Goal: Task Accomplishment & Management: Use online tool/utility

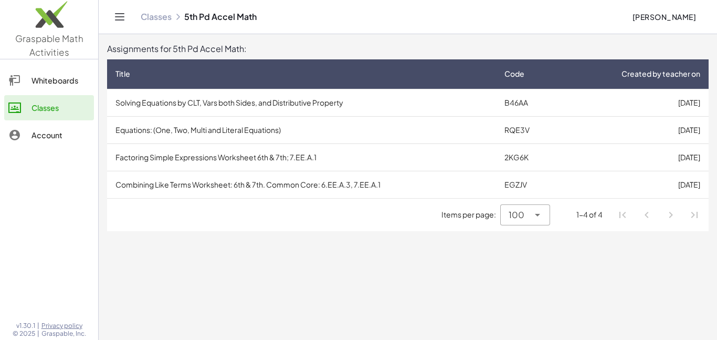
drag, startPoint x: 376, startPoint y: 98, endPoint x: 358, endPoint y: 257, distance: 159.7
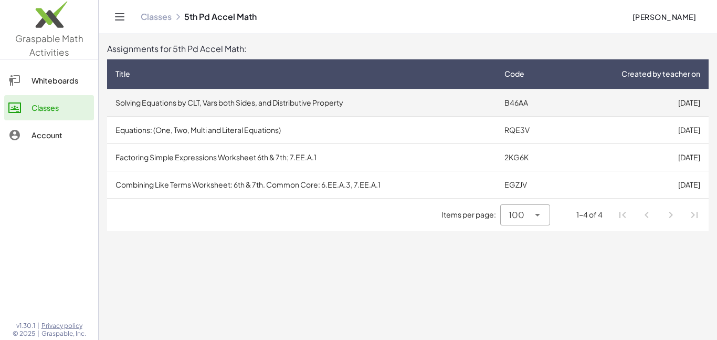
click at [413, 93] on td "Solving Equations by CLT, Vars both Sides, and Distributive Property" at bounding box center [301, 102] width 389 height 27
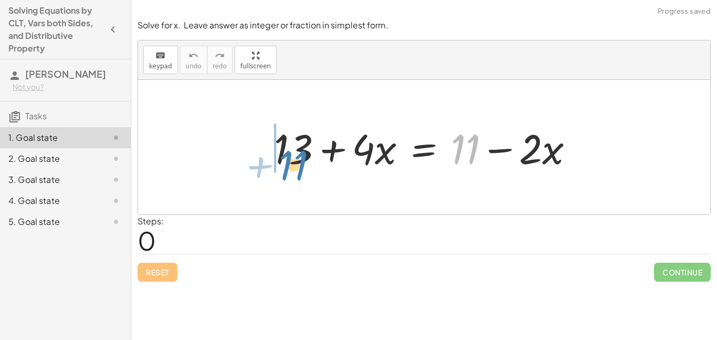
drag, startPoint x: 475, startPoint y: 163, endPoint x: 303, endPoint y: 177, distance: 172.8
click at [303, 177] on div "+ 11 + 13 + · 4 · x = + 11 − · 2 · x" at bounding box center [424, 147] width 572 height 134
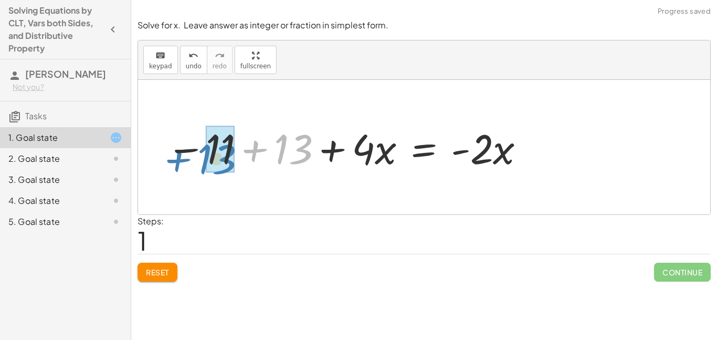
drag, startPoint x: 286, startPoint y: 151, endPoint x: 211, endPoint y: 159, distance: 75.6
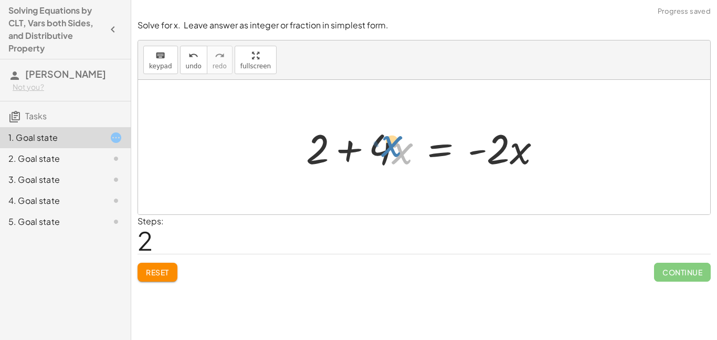
drag, startPoint x: 393, startPoint y: 153, endPoint x: 377, endPoint y: 142, distance: 19.7
click at [377, 142] on div at bounding box center [428, 147] width 254 height 54
drag, startPoint x: 378, startPoint y: 146, endPoint x: 391, endPoint y: 150, distance: 13.6
click at [391, 150] on div at bounding box center [428, 147] width 254 height 54
drag, startPoint x: 382, startPoint y: 148, endPoint x: 363, endPoint y: 152, distance: 19.3
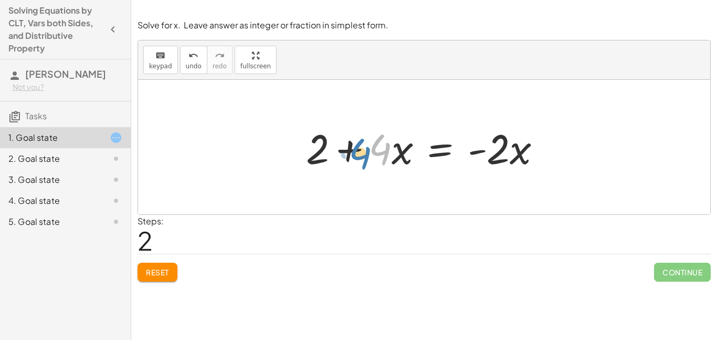
click at [363, 152] on div at bounding box center [428, 147] width 254 height 54
drag, startPoint x: 393, startPoint y: 154, endPoint x: 382, endPoint y: 147, distance: 13.7
click at [382, 147] on div at bounding box center [428, 147] width 254 height 54
drag, startPoint x: 506, startPoint y: 150, endPoint x: 518, endPoint y: 159, distance: 14.9
click at [518, 159] on div at bounding box center [428, 147] width 254 height 54
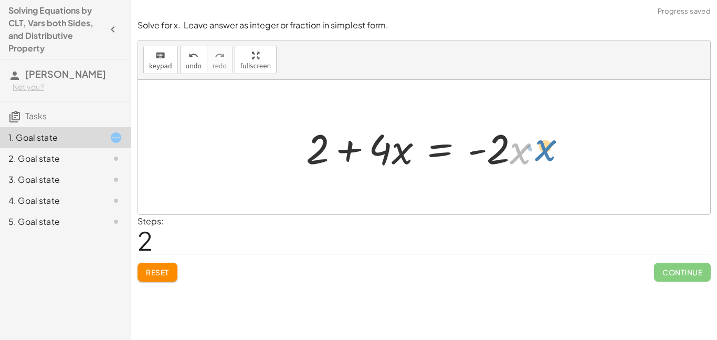
drag, startPoint x: 524, startPoint y: 155, endPoint x: 550, endPoint y: 152, distance: 26.5
click at [550, 152] on div at bounding box center [428, 147] width 254 height 54
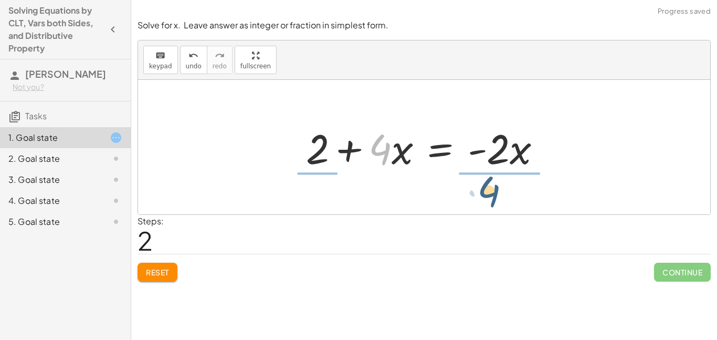
drag, startPoint x: 388, startPoint y: 152, endPoint x: 500, endPoint y: 195, distance: 120.3
click at [500, 195] on div "+ 13 + · 4 · x = + 11 − · 2 · x − 11 + 13 + · 4 · x = · - 2 · x · 4 + · 4 · x =…" at bounding box center [424, 147] width 572 height 134
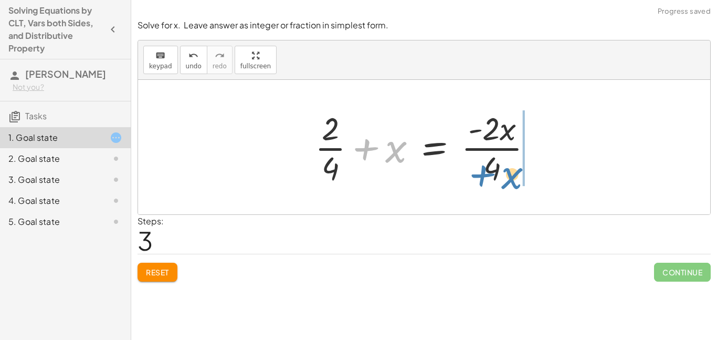
drag, startPoint x: 401, startPoint y: 147, endPoint x: 519, endPoint y: 172, distance: 121.3
click at [519, 172] on div at bounding box center [428, 147] width 237 height 81
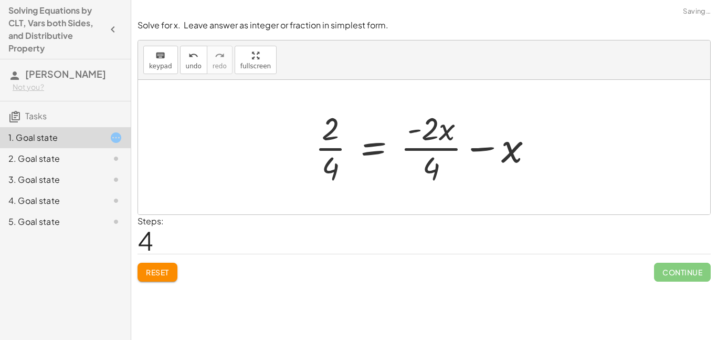
click at [163, 276] on span "Reset" at bounding box center [157, 271] width 23 height 9
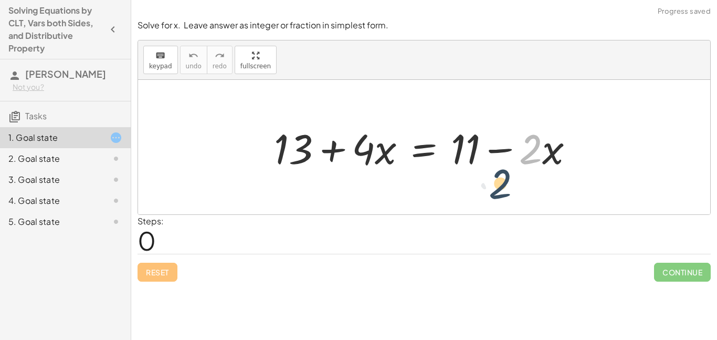
drag, startPoint x: 526, startPoint y: 144, endPoint x: 544, endPoint y: 146, distance: 18.4
click at [544, 146] on div at bounding box center [428, 147] width 319 height 54
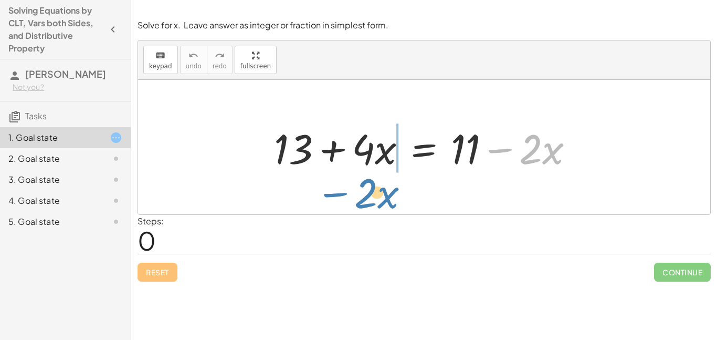
drag, startPoint x: 504, startPoint y: 152, endPoint x: 336, endPoint y: 195, distance: 173.0
click at [336, 195] on div "− · 2 · x + 13 + · 4 · x = + 11 − · 2 · x" at bounding box center [424, 147] width 572 height 134
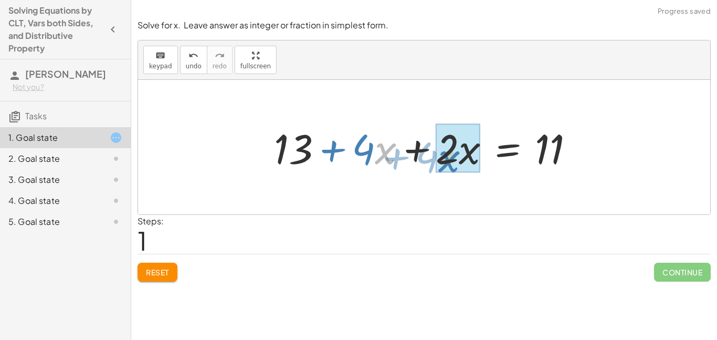
drag, startPoint x: 378, startPoint y: 154, endPoint x: 467, endPoint y: 163, distance: 89.1
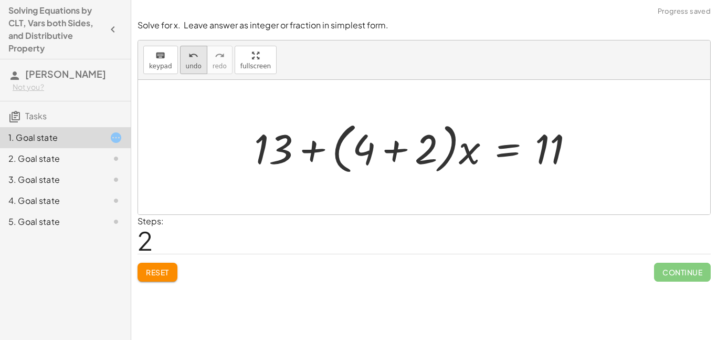
click at [190, 72] on button "undo undo" at bounding box center [193, 60] width 27 height 28
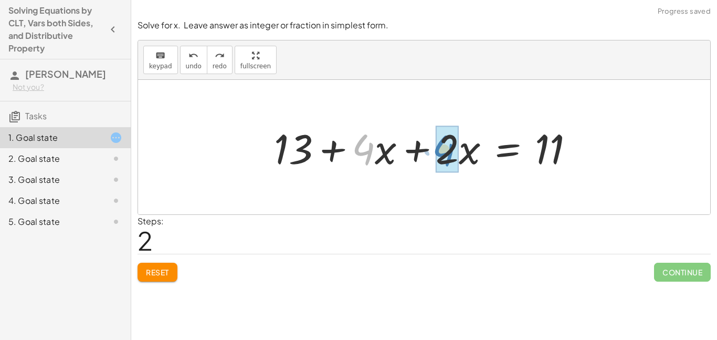
drag, startPoint x: 363, startPoint y: 157, endPoint x: 444, endPoint y: 158, distance: 80.4
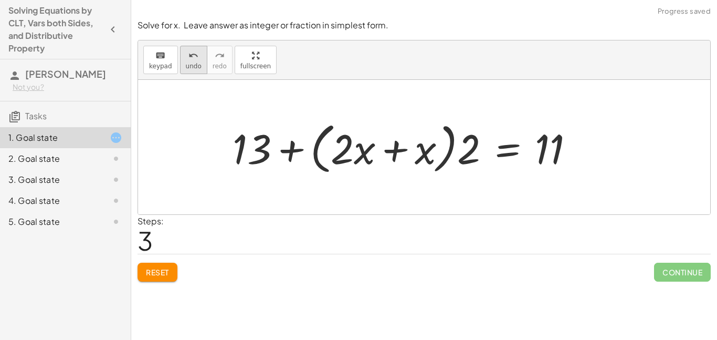
click at [186, 65] on span "undo" at bounding box center [194, 65] width 16 height 7
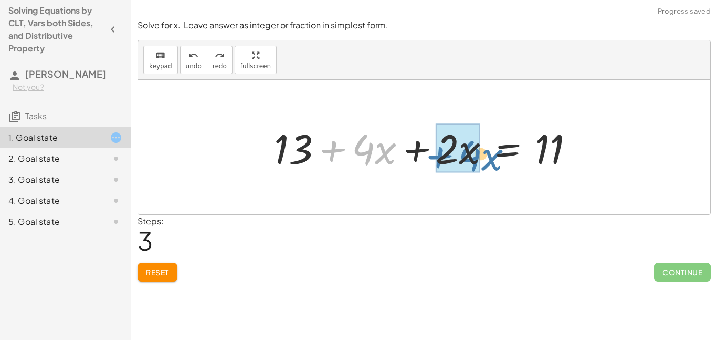
drag, startPoint x: 337, startPoint y: 150, endPoint x: 443, endPoint y: 155, distance: 106.2
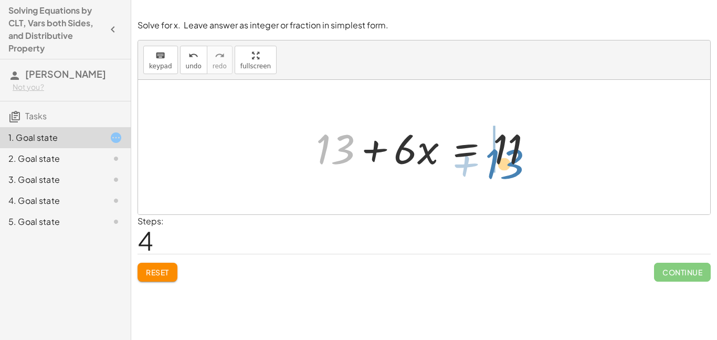
drag, startPoint x: 337, startPoint y: 145, endPoint x: 511, endPoint y: 158, distance: 174.3
click at [511, 158] on div at bounding box center [428, 147] width 235 height 54
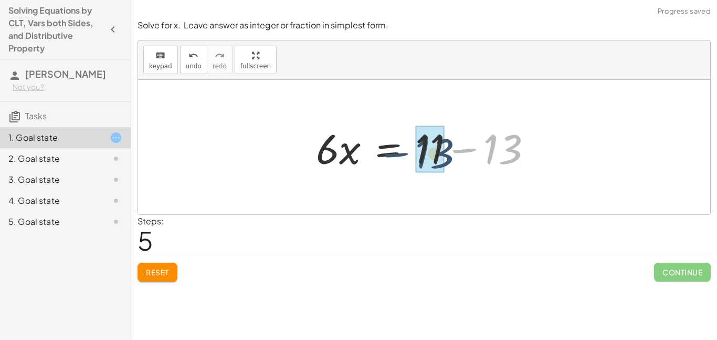
drag, startPoint x: 494, startPoint y: 149, endPoint x: 424, endPoint y: 153, distance: 69.4
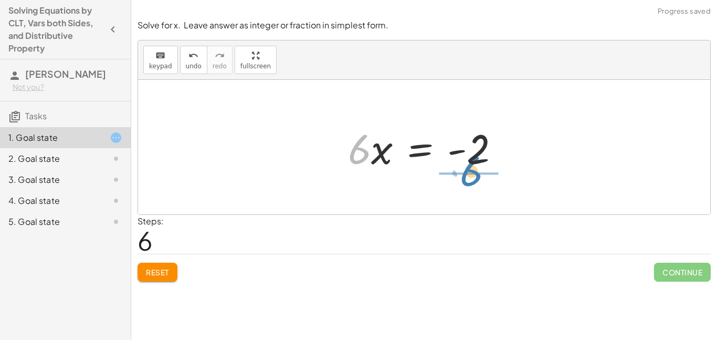
drag, startPoint x: 358, startPoint y: 154, endPoint x: 471, endPoint y: 175, distance: 115.3
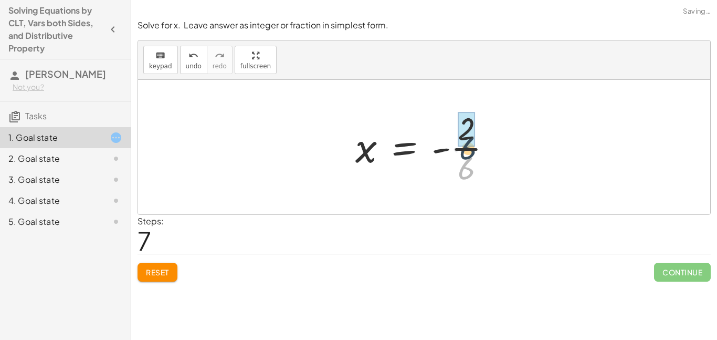
drag, startPoint x: 468, startPoint y: 170, endPoint x: 471, endPoint y: 144, distance: 26.4
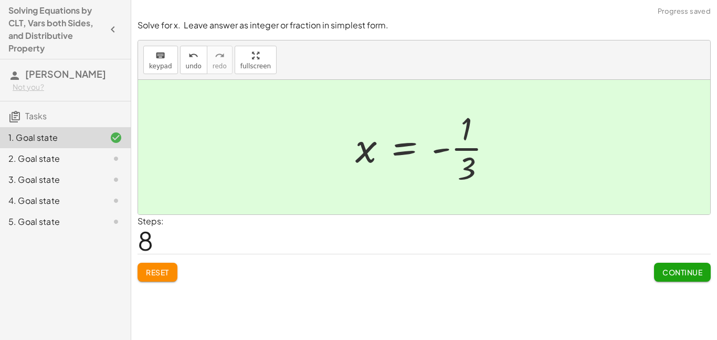
click at [667, 269] on span "Continue" at bounding box center [683, 271] width 40 height 9
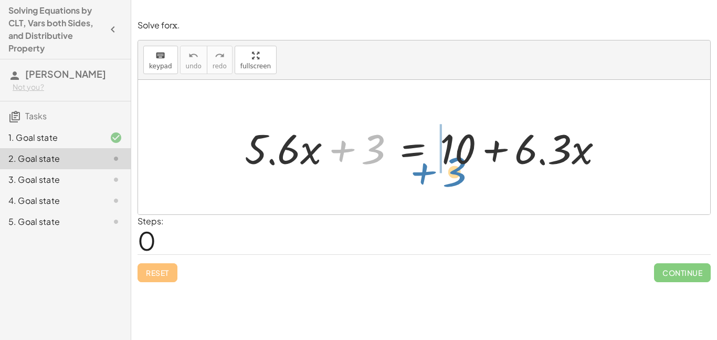
drag, startPoint x: 377, startPoint y: 156, endPoint x: 458, endPoint y: 179, distance: 84.6
click at [458, 179] on div "+ 3 + · 5.6 · x + 3 = + 10 + · 6.3 · x" at bounding box center [424, 147] width 572 height 134
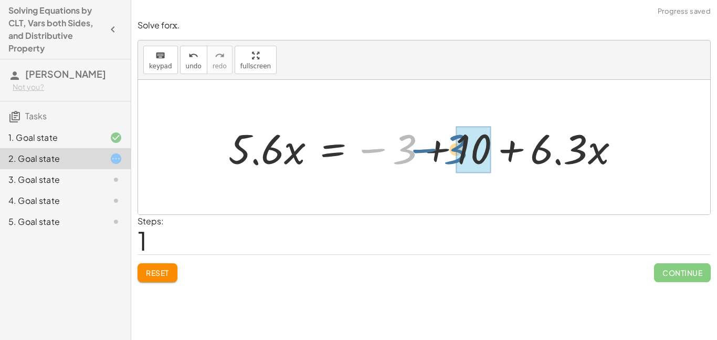
drag, startPoint x: 410, startPoint y: 158, endPoint x: 467, endPoint y: 159, distance: 57.2
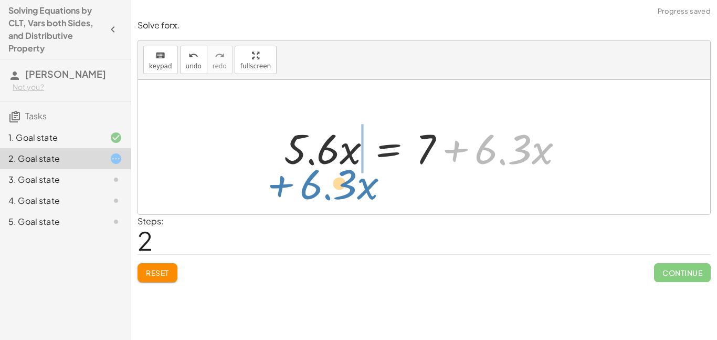
drag, startPoint x: 461, startPoint y: 152, endPoint x: 271, endPoint y: 175, distance: 191.4
click at [271, 175] on div "+ · 5.6 · x + 3 = + 10 + · 6.3 · x · 5.6 · x = − 3 + 10 + · 6.3 · x + · 6.3 · x…" at bounding box center [423, 147] width 311 height 59
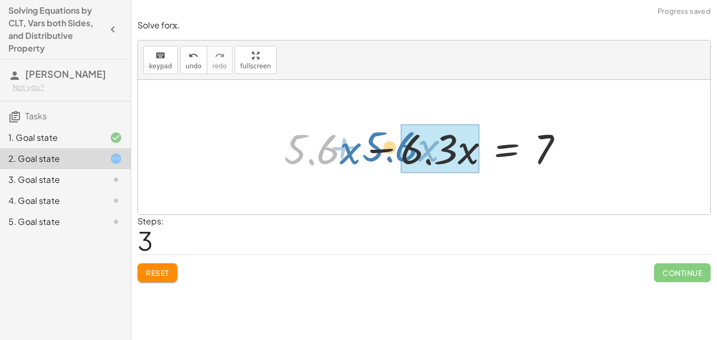
drag, startPoint x: 302, startPoint y: 158, endPoint x: 385, endPoint y: 155, distance: 82.5
click at [385, 155] on div at bounding box center [428, 147] width 298 height 54
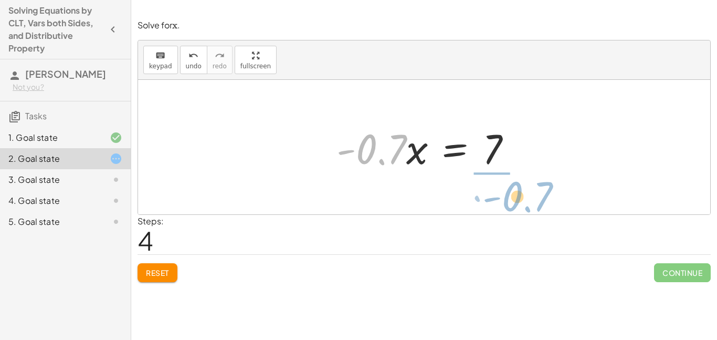
drag, startPoint x: 388, startPoint y: 159, endPoint x: 535, endPoint y: 205, distance: 154.1
click at [535, 205] on div "+ · 5.6 · x + 3 = + 10 + · 6.3 · x · 5.6 · x = − 3 + 10 + · 6.3 · x · 5.6 · x =…" at bounding box center [424, 147] width 572 height 134
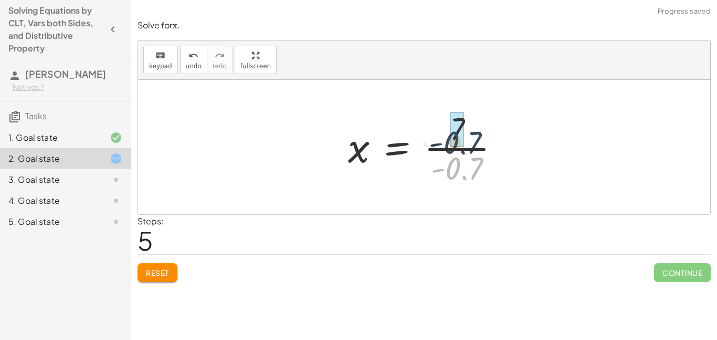
drag, startPoint x: 461, startPoint y: 164, endPoint x: 459, endPoint y: 137, distance: 27.4
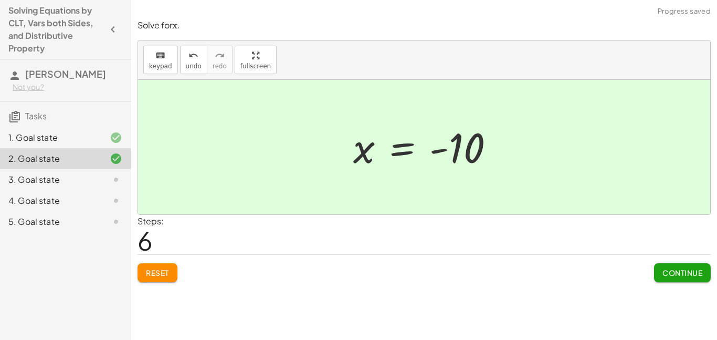
click at [678, 273] on span "Continue" at bounding box center [683, 272] width 40 height 9
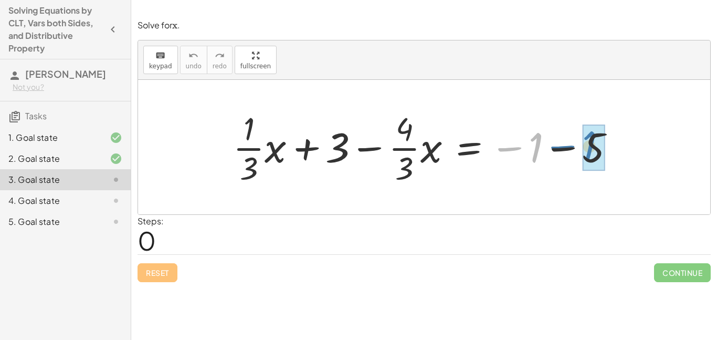
drag, startPoint x: 541, startPoint y: 153, endPoint x: 595, endPoint y: 152, distance: 54.6
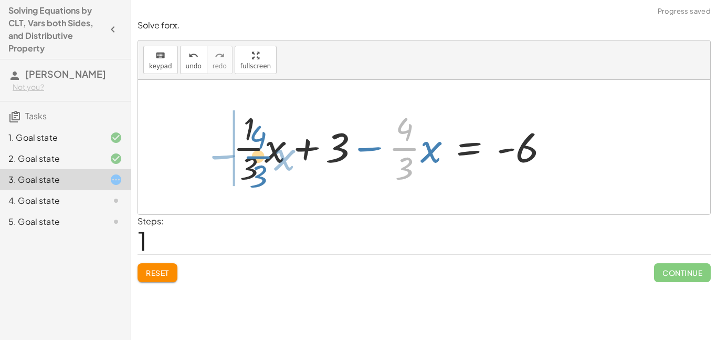
drag, startPoint x: 407, startPoint y: 150, endPoint x: 260, endPoint y: 158, distance: 146.7
click at [260, 158] on div at bounding box center [395, 147] width 335 height 81
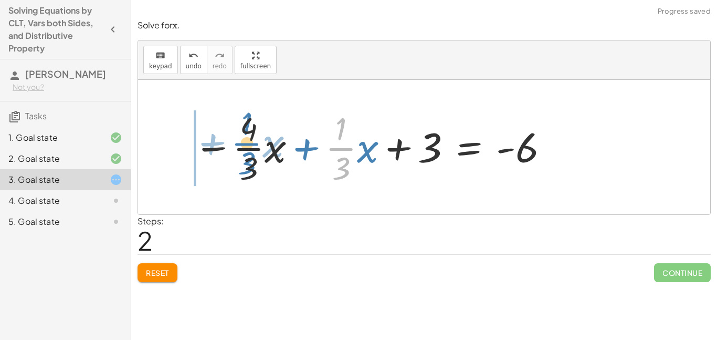
drag, startPoint x: 341, startPoint y: 150, endPoint x: 246, endPoint y: 145, distance: 94.7
click at [246, 145] on div at bounding box center [372, 147] width 367 height 81
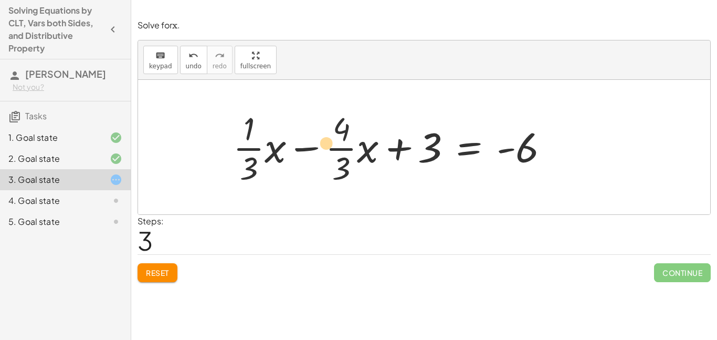
drag, startPoint x: 245, startPoint y: 149, endPoint x: 325, endPoint y: 144, distance: 80.0
click at [325, 144] on div at bounding box center [395, 147] width 335 height 81
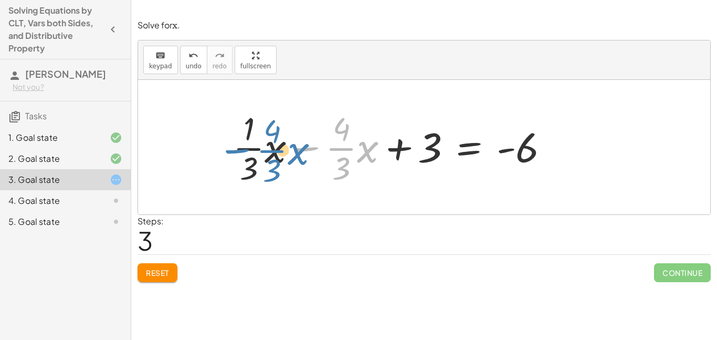
drag, startPoint x: 311, startPoint y: 149, endPoint x: 242, endPoint y: 151, distance: 69.3
click at [242, 151] on div at bounding box center [395, 147] width 335 height 81
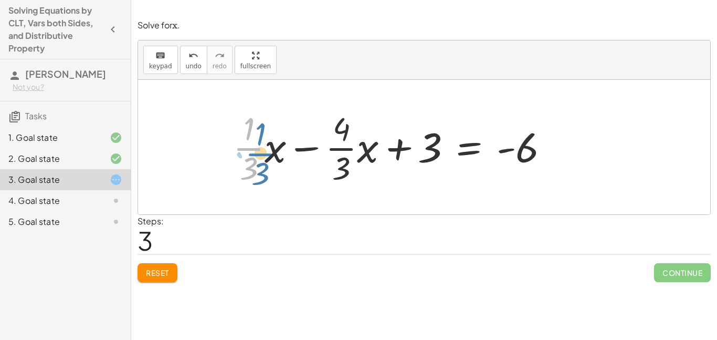
drag, startPoint x: 245, startPoint y: 147, endPoint x: 254, endPoint y: 152, distance: 10.2
click at [254, 152] on div at bounding box center [395, 147] width 335 height 81
click at [309, 150] on div at bounding box center [395, 147] width 335 height 81
click at [308, 149] on div at bounding box center [395, 147] width 335 height 81
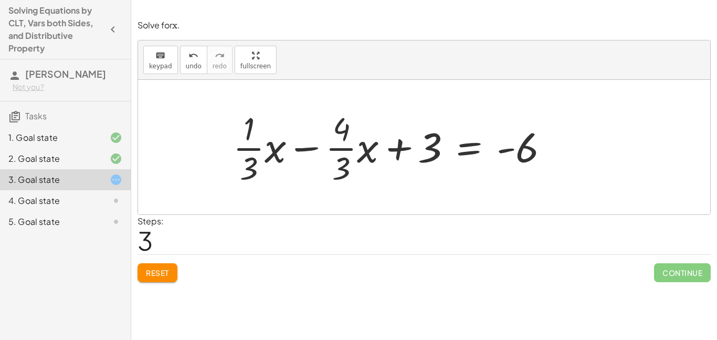
click at [308, 149] on div at bounding box center [395, 147] width 335 height 81
drag, startPoint x: 264, startPoint y: 159, endPoint x: 340, endPoint y: 160, distance: 75.6
click at [340, 160] on div at bounding box center [395, 147] width 335 height 81
click at [149, 278] on button "Reset" at bounding box center [158, 272] width 40 height 19
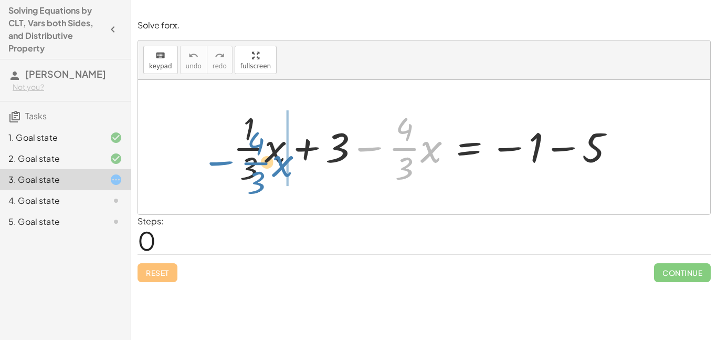
drag, startPoint x: 370, startPoint y: 149, endPoint x: 222, endPoint y: 163, distance: 148.8
click at [222, 163] on div "− · · 4 · 3 · x + · · 1 · 3 · x + 3 − · · 4 · 3 · x = − 1 − 5" at bounding box center [424, 147] width 414 height 86
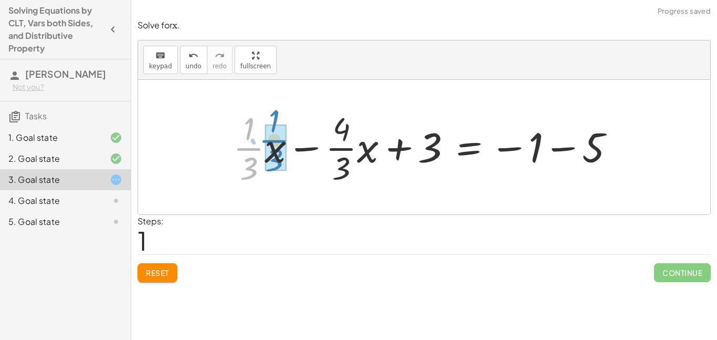
drag, startPoint x: 249, startPoint y: 149, endPoint x: 269, endPoint y: 139, distance: 22.1
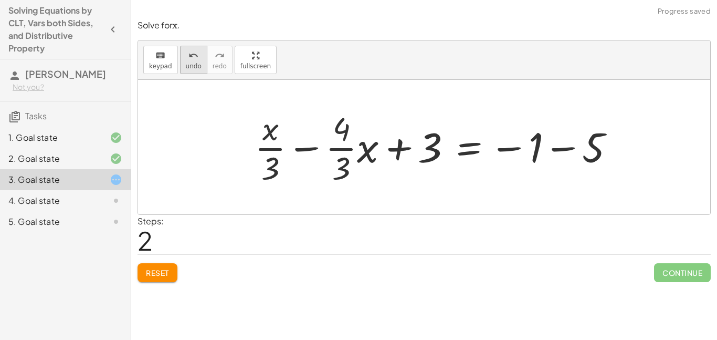
click at [191, 68] on span "undo" at bounding box center [194, 65] width 16 height 7
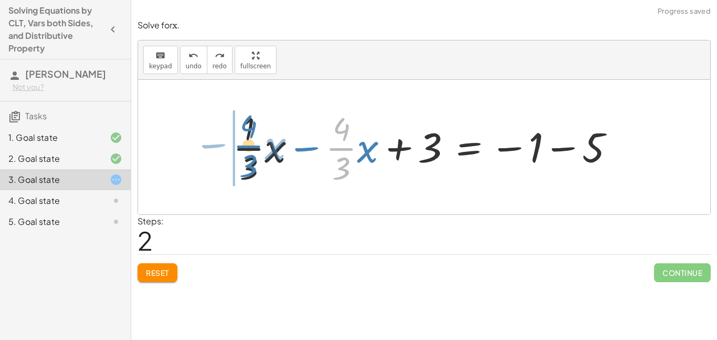
drag, startPoint x: 348, startPoint y: 150, endPoint x: 255, endPoint y: 148, distance: 93.0
click at [255, 148] on div at bounding box center [428, 147] width 401 height 81
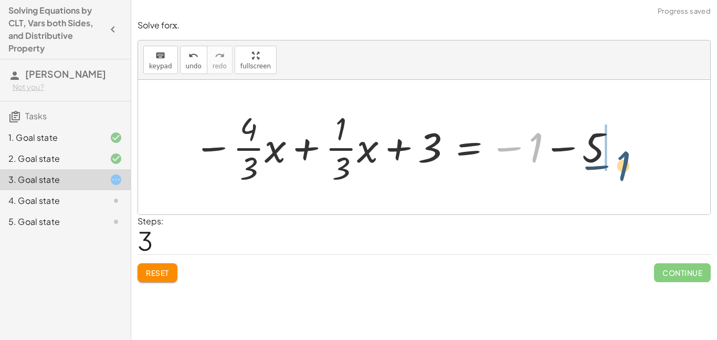
drag, startPoint x: 531, startPoint y: 153, endPoint x: 619, endPoint y: 171, distance: 89.6
click at [619, 171] on div at bounding box center [405, 147] width 433 height 81
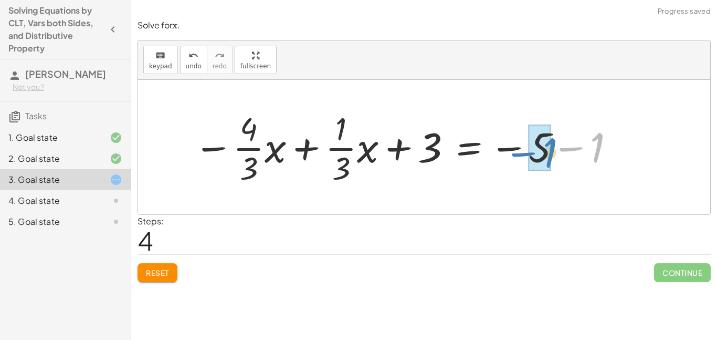
drag, startPoint x: 599, startPoint y: 141, endPoint x: 550, endPoint y: 147, distance: 49.1
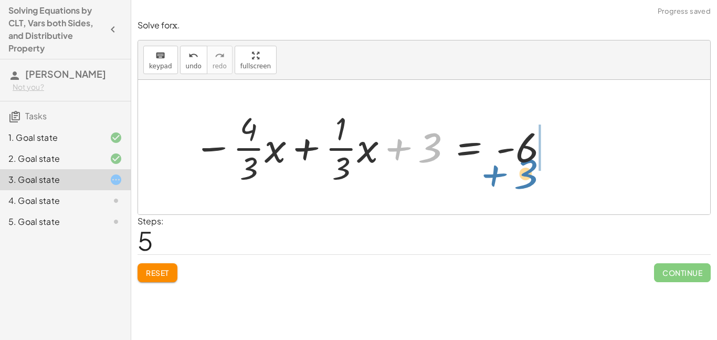
drag, startPoint x: 425, startPoint y: 141, endPoint x: 522, endPoint y: 167, distance: 100.0
click at [522, 167] on div at bounding box center [372, 147] width 367 height 81
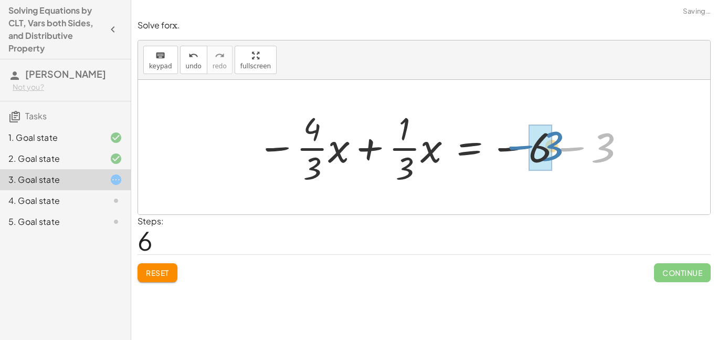
drag, startPoint x: 606, startPoint y: 145, endPoint x: 553, endPoint y: 144, distance: 53.1
click at [553, 144] on div at bounding box center [442, 147] width 380 height 81
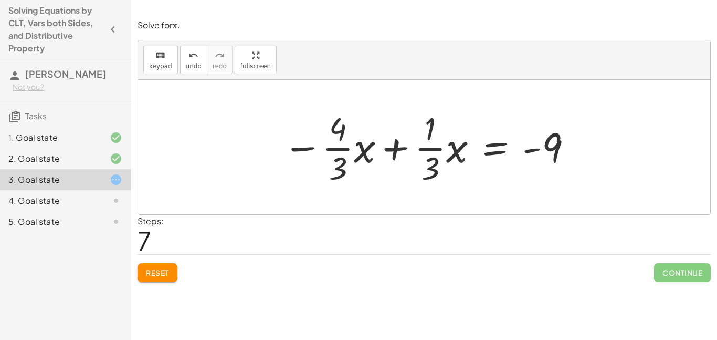
click at [398, 147] on div at bounding box center [428, 147] width 301 height 81
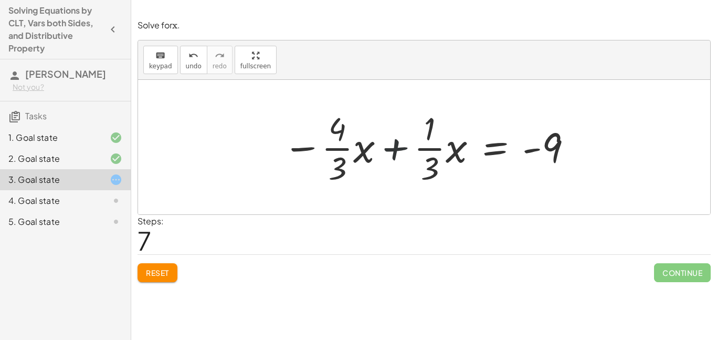
click at [398, 147] on div at bounding box center [428, 147] width 301 height 81
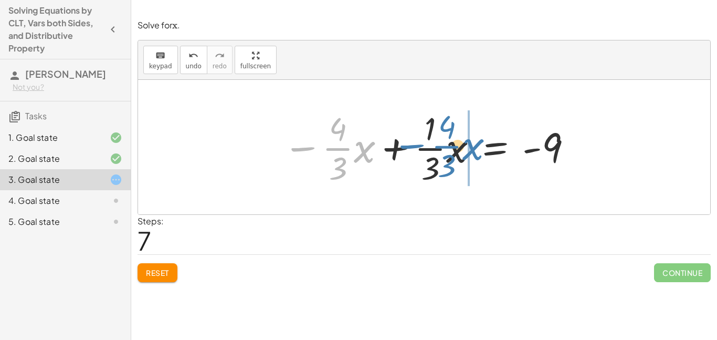
drag, startPoint x: 307, startPoint y: 150, endPoint x: 417, endPoint y: 148, distance: 110.3
click at [417, 148] on div at bounding box center [428, 147] width 301 height 81
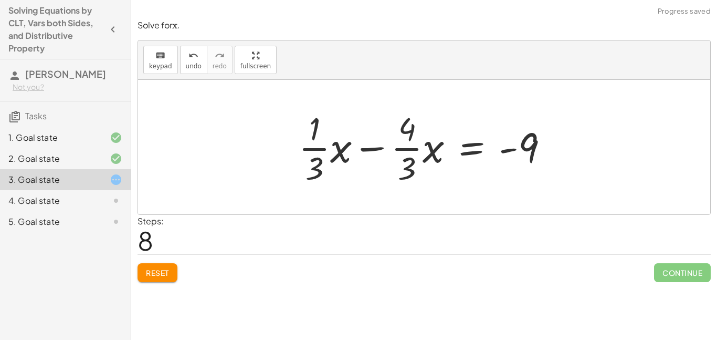
click at [396, 146] on div at bounding box center [428, 147] width 269 height 81
click at [377, 147] on div at bounding box center [428, 147] width 269 height 81
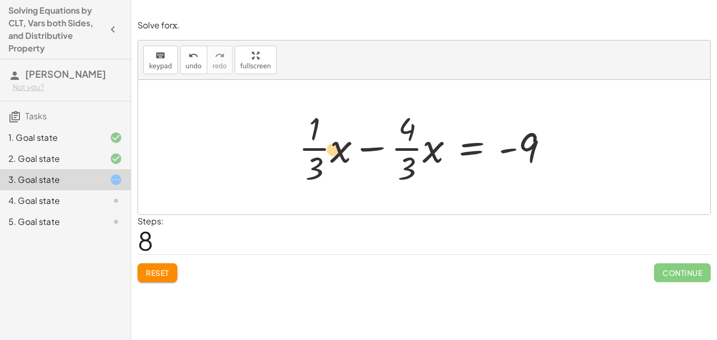
drag, startPoint x: 409, startPoint y: 144, endPoint x: 377, endPoint y: 138, distance: 32.6
click at [377, 138] on div at bounding box center [428, 147] width 269 height 81
click at [307, 152] on div at bounding box center [428, 147] width 269 height 81
click at [315, 143] on div at bounding box center [428, 147] width 269 height 81
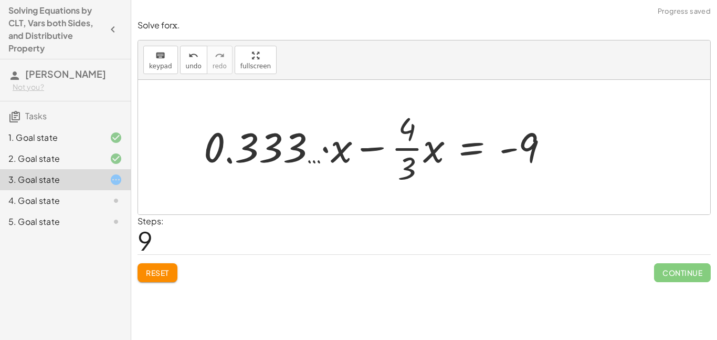
click at [396, 150] on div at bounding box center [380, 147] width 364 height 81
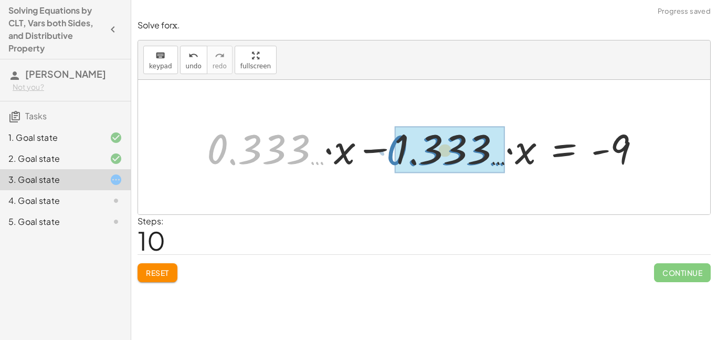
drag, startPoint x: 240, startPoint y: 144, endPoint x: 421, endPoint y: 145, distance: 180.6
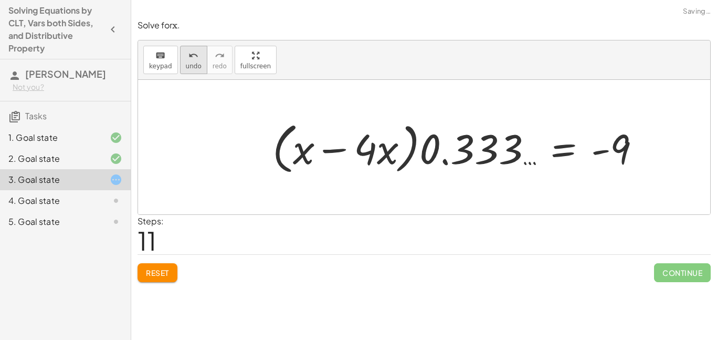
click at [195, 60] on icon "undo" at bounding box center [194, 55] width 10 height 13
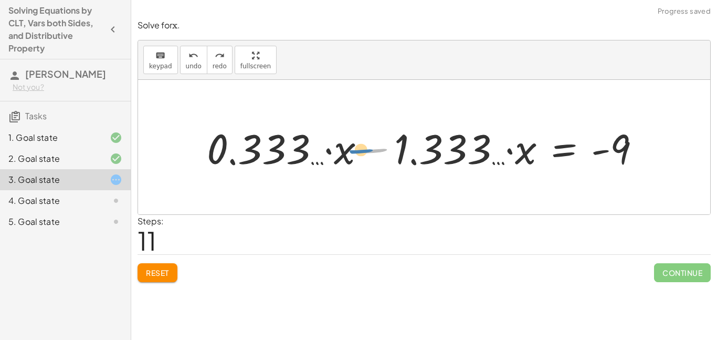
drag, startPoint x: 371, startPoint y: 148, endPoint x: 356, endPoint y: 149, distance: 14.7
click at [356, 149] on div at bounding box center [428, 147] width 453 height 54
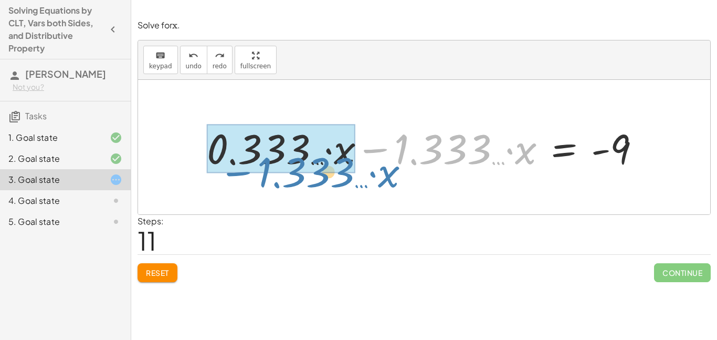
drag, startPoint x: 380, startPoint y: 148, endPoint x: 235, endPoint y: 162, distance: 145.6
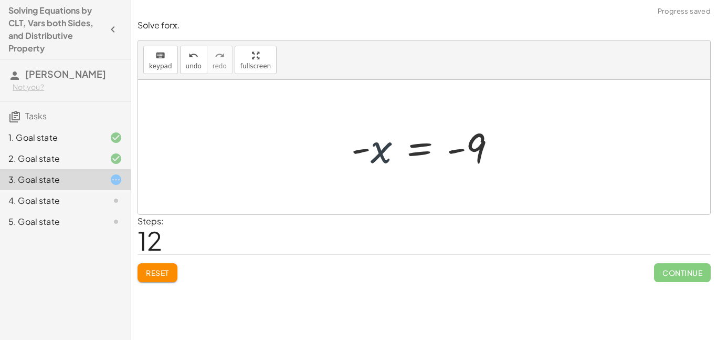
click at [375, 160] on div at bounding box center [428, 147] width 164 height 52
drag, startPoint x: 365, startPoint y: 151, endPoint x: 362, endPoint y: 139, distance: 11.8
click at [362, 139] on div at bounding box center [428, 147] width 164 height 52
drag, startPoint x: 360, startPoint y: 153, endPoint x: 365, endPoint y: 162, distance: 10.8
click at [365, 162] on div at bounding box center [428, 147] width 164 height 52
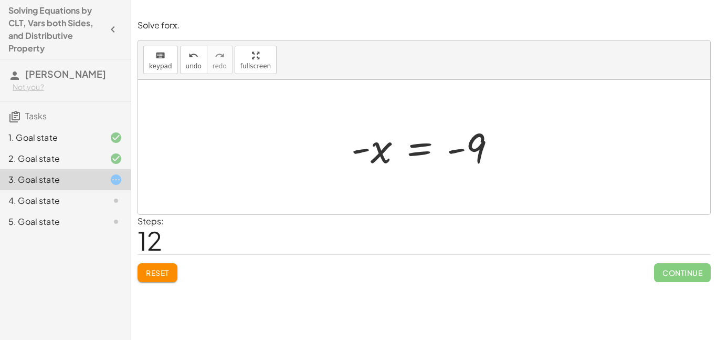
click at [363, 151] on div at bounding box center [428, 147] width 164 height 52
click at [458, 150] on div at bounding box center [428, 147] width 164 height 52
click at [356, 150] on div at bounding box center [428, 147] width 164 height 52
drag, startPoint x: 356, startPoint y: 150, endPoint x: 446, endPoint y: 167, distance: 91.9
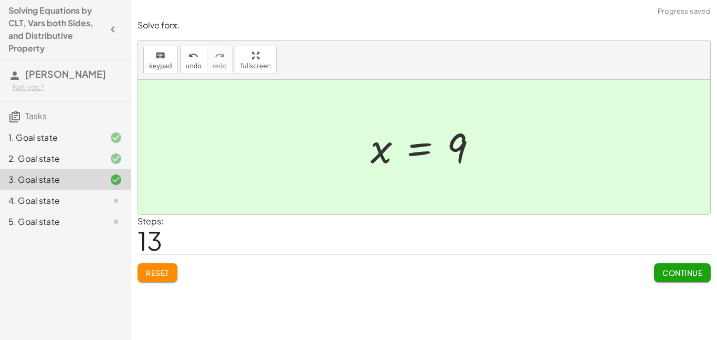
click at [669, 278] on button "Continue" at bounding box center [682, 272] width 57 height 19
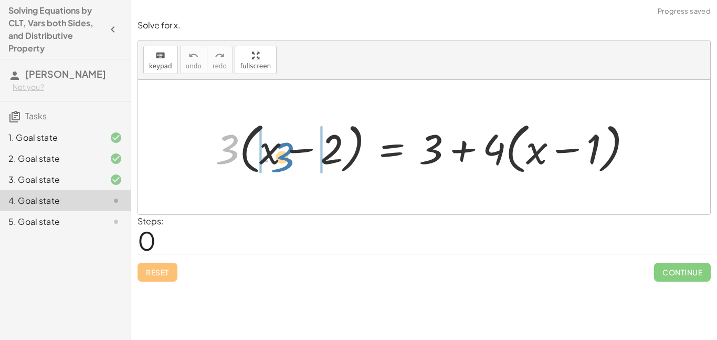
drag, startPoint x: 229, startPoint y: 140, endPoint x: 285, endPoint y: 148, distance: 55.7
click at [285, 148] on div at bounding box center [428, 147] width 436 height 60
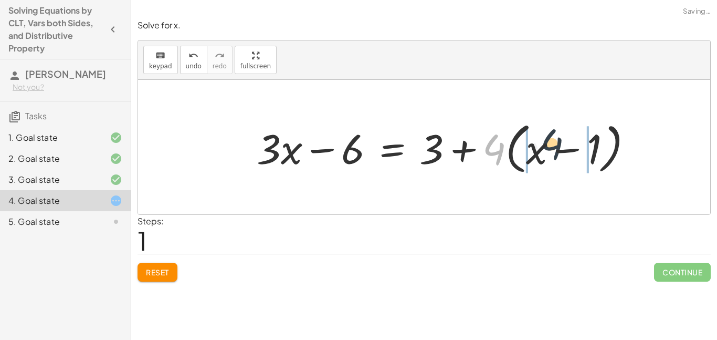
drag, startPoint x: 487, startPoint y: 145, endPoint x: 548, endPoint y: 140, distance: 60.6
click at [548, 140] on div at bounding box center [449, 147] width 395 height 60
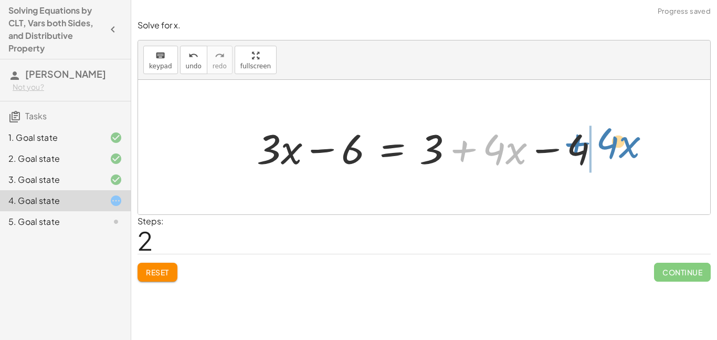
drag, startPoint x: 448, startPoint y: 154, endPoint x: 563, endPoint y: 148, distance: 114.7
click at [563, 148] on div at bounding box center [433, 147] width 362 height 54
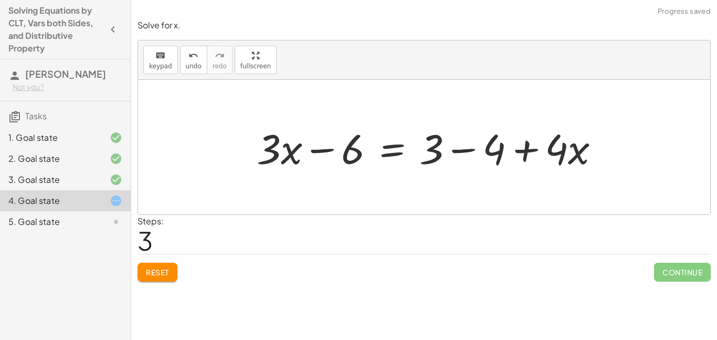
click at [434, 158] on div at bounding box center [433, 147] width 362 height 54
drag, startPoint x: 434, startPoint y: 158, endPoint x: 489, endPoint y: 159, distance: 55.1
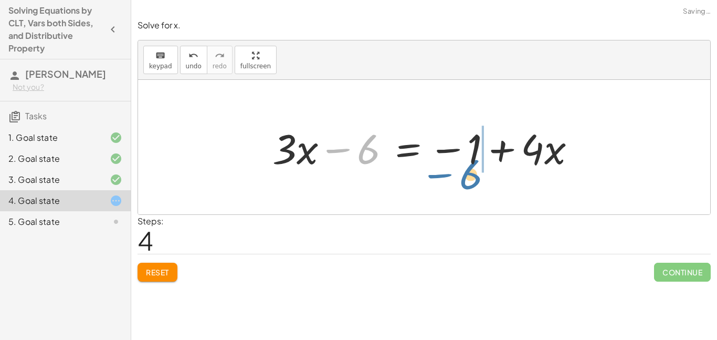
drag, startPoint x: 362, startPoint y: 151, endPoint x: 466, endPoint y: 175, distance: 106.1
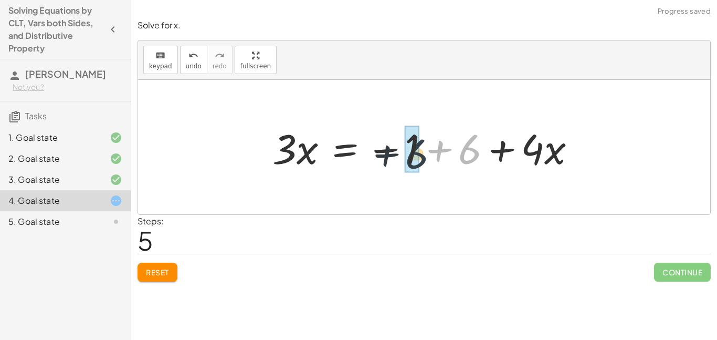
drag, startPoint x: 468, startPoint y: 156, endPoint x: 412, endPoint y: 161, distance: 55.8
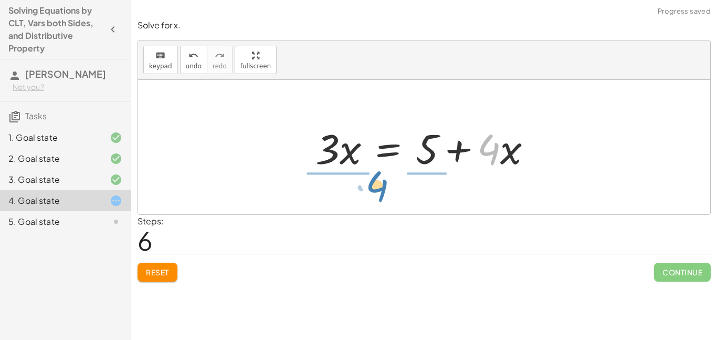
drag, startPoint x: 486, startPoint y: 147, endPoint x: 372, endPoint y: 184, distance: 119.2
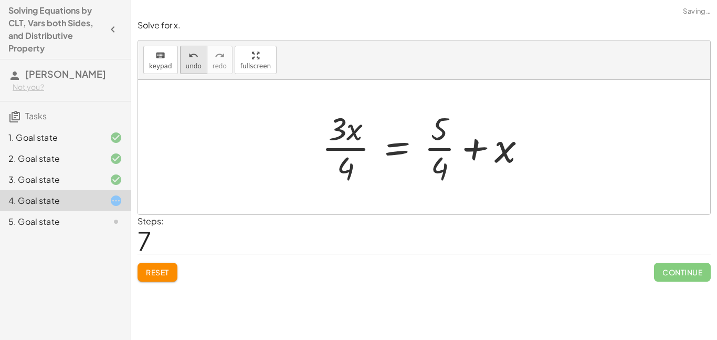
click at [183, 59] on button "undo undo" at bounding box center [193, 60] width 27 height 28
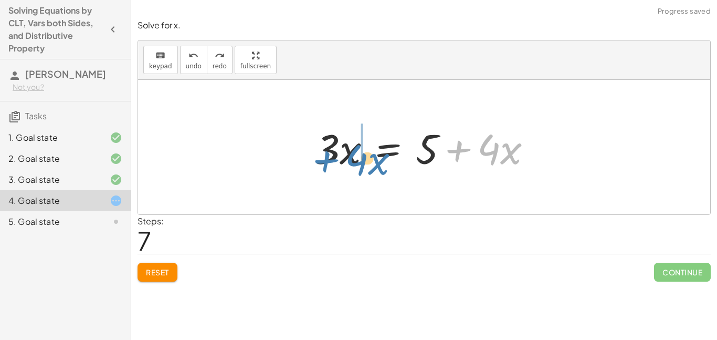
drag, startPoint x: 459, startPoint y: 152, endPoint x: 326, endPoint y: 161, distance: 133.7
click at [326, 161] on div at bounding box center [427, 147] width 235 height 54
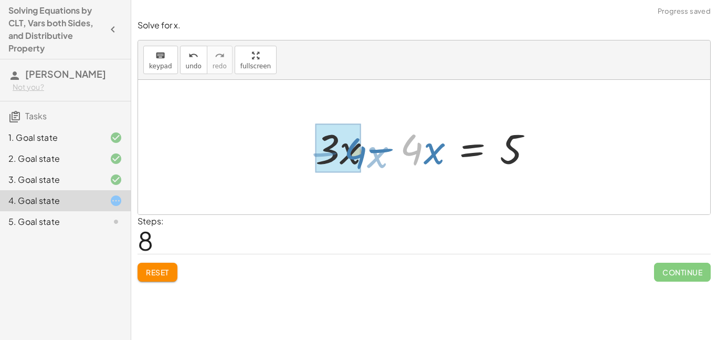
drag, startPoint x: 404, startPoint y: 149, endPoint x: 346, endPoint y: 153, distance: 58.4
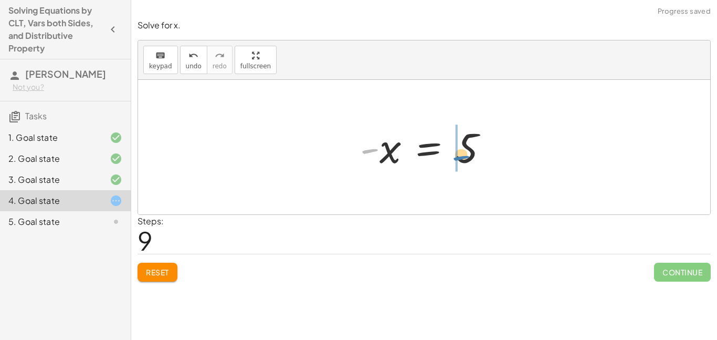
drag, startPoint x: 369, startPoint y: 151, endPoint x: 460, endPoint y: 158, distance: 91.6
click at [460, 158] on div at bounding box center [428, 147] width 147 height 52
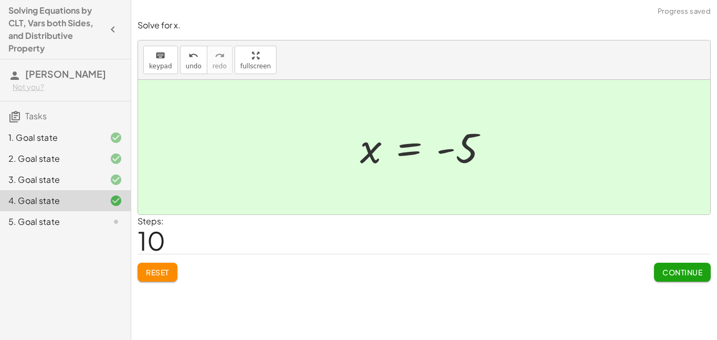
click at [670, 268] on span "Continue" at bounding box center [683, 271] width 40 height 9
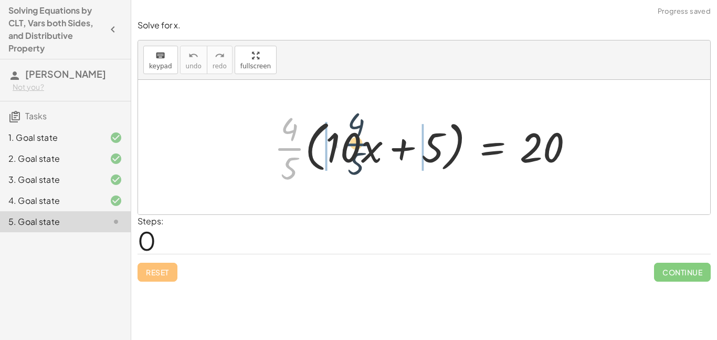
drag, startPoint x: 284, startPoint y: 145, endPoint x: 355, endPoint y: 141, distance: 71.5
click at [355, 141] on div at bounding box center [428, 147] width 319 height 81
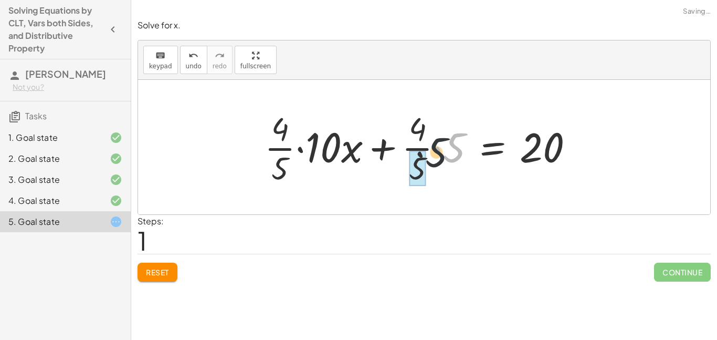
drag, startPoint x: 447, startPoint y: 150, endPoint x: 411, endPoint y: 157, distance: 36.5
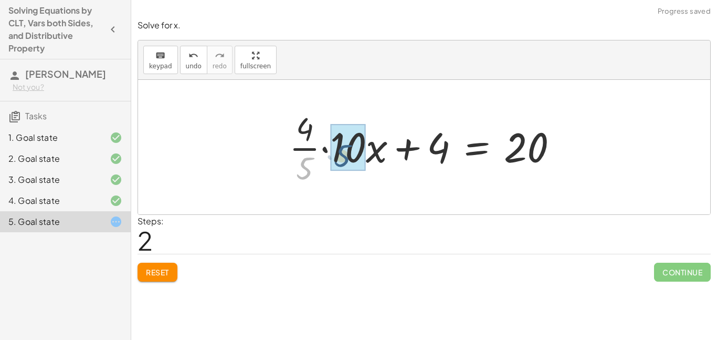
drag, startPoint x: 304, startPoint y: 165, endPoint x: 342, endPoint y: 153, distance: 40.4
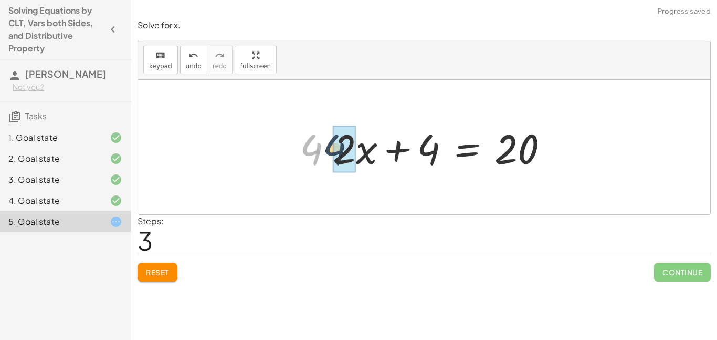
drag, startPoint x: 306, startPoint y: 147, endPoint x: 333, endPoint y: 147, distance: 27.3
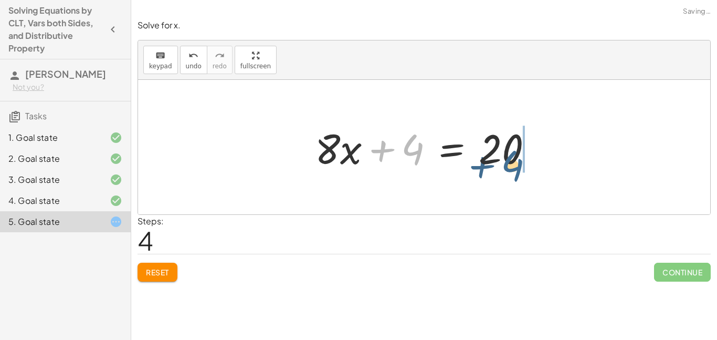
drag, startPoint x: 416, startPoint y: 144, endPoint x: 516, endPoint y: 160, distance: 101.1
click at [516, 160] on div at bounding box center [428, 147] width 237 height 54
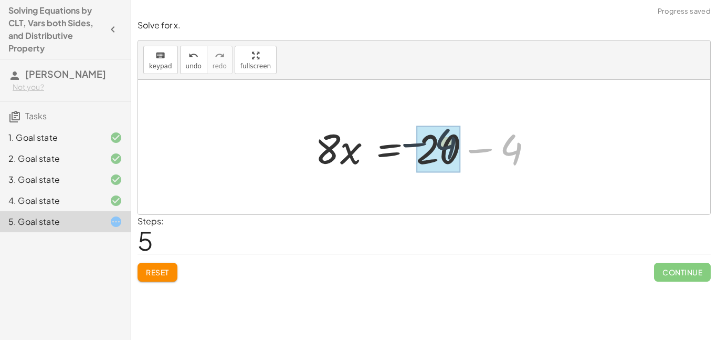
drag, startPoint x: 508, startPoint y: 145, endPoint x: 441, endPoint y: 140, distance: 66.9
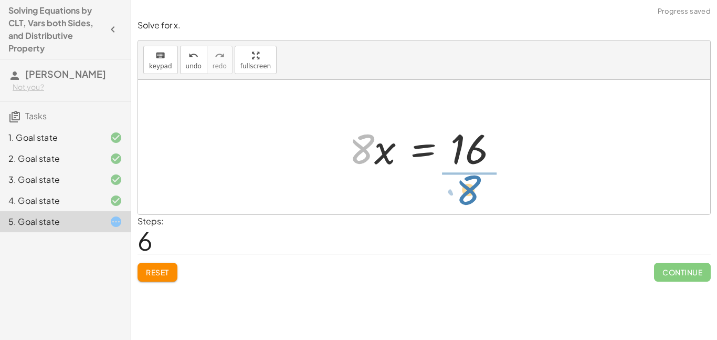
drag, startPoint x: 362, startPoint y: 152, endPoint x: 470, endPoint y: 193, distance: 115.2
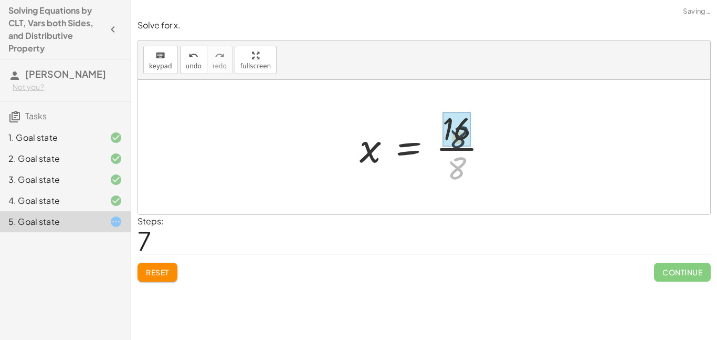
drag, startPoint x: 461, startPoint y: 171, endPoint x: 463, endPoint y: 135, distance: 35.7
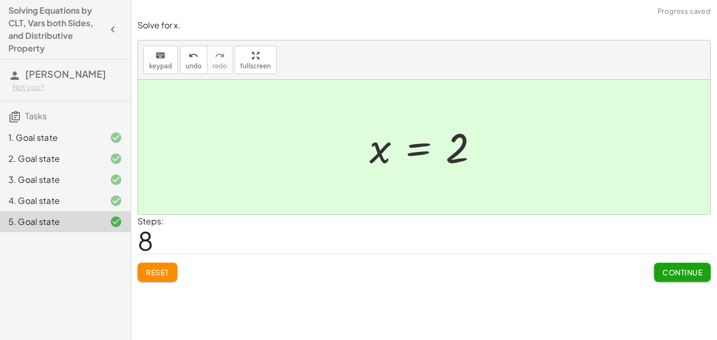
click at [670, 266] on button "Continue" at bounding box center [682, 272] width 57 height 19
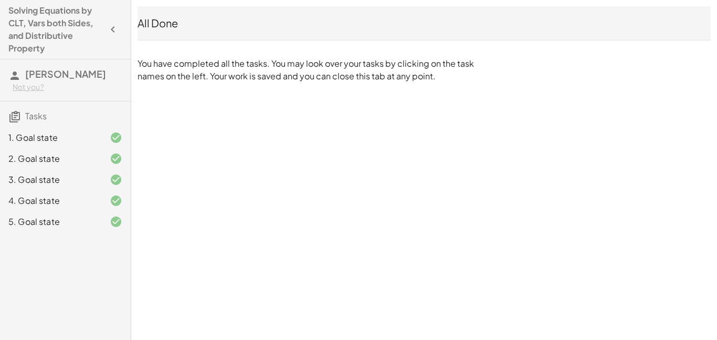
click at [22, 30] on h4 "Solving Equations by CLT, Vars both Sides, and Distributive Property" at bounding box center [55, 29] width 95 height 50
click at [153, 18] on div "All Done" at bounding box center [424, 23] width 573 height 15
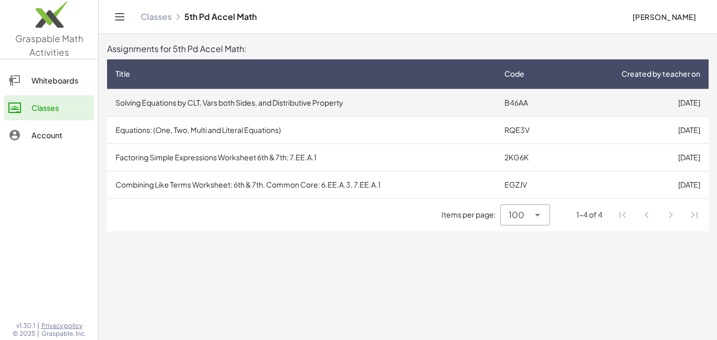
click at [371, 113] on td "Solving Equations by CLT, Vars both Sides, and Distributive Property" at bounding box center [301, 102] width 389 height 27
